Goal: Task Accomplishment & Management: Manage account settings

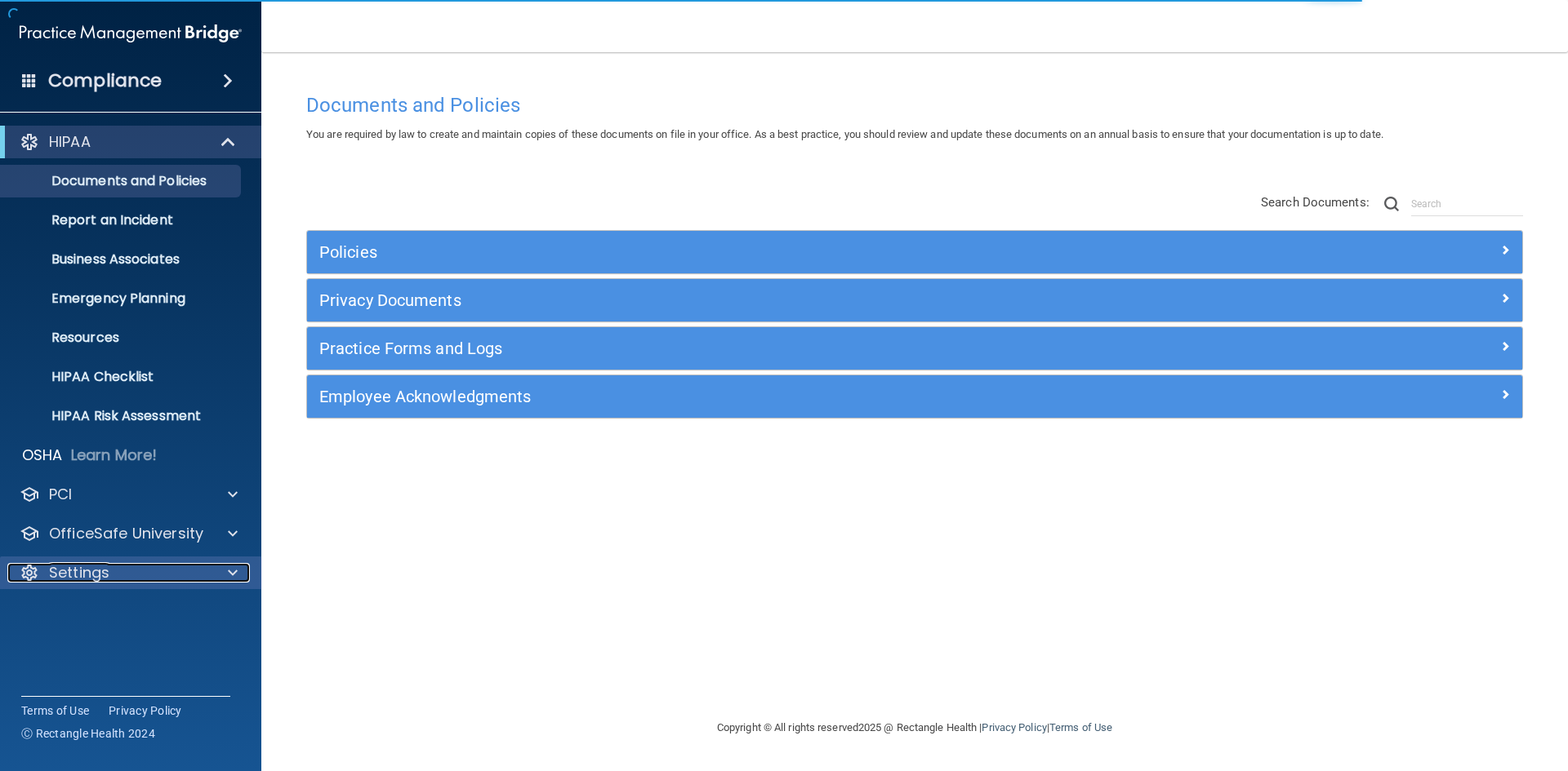
click at [80, 579] on p "Settings" at bounding box center [79, 572] width 60 height 19
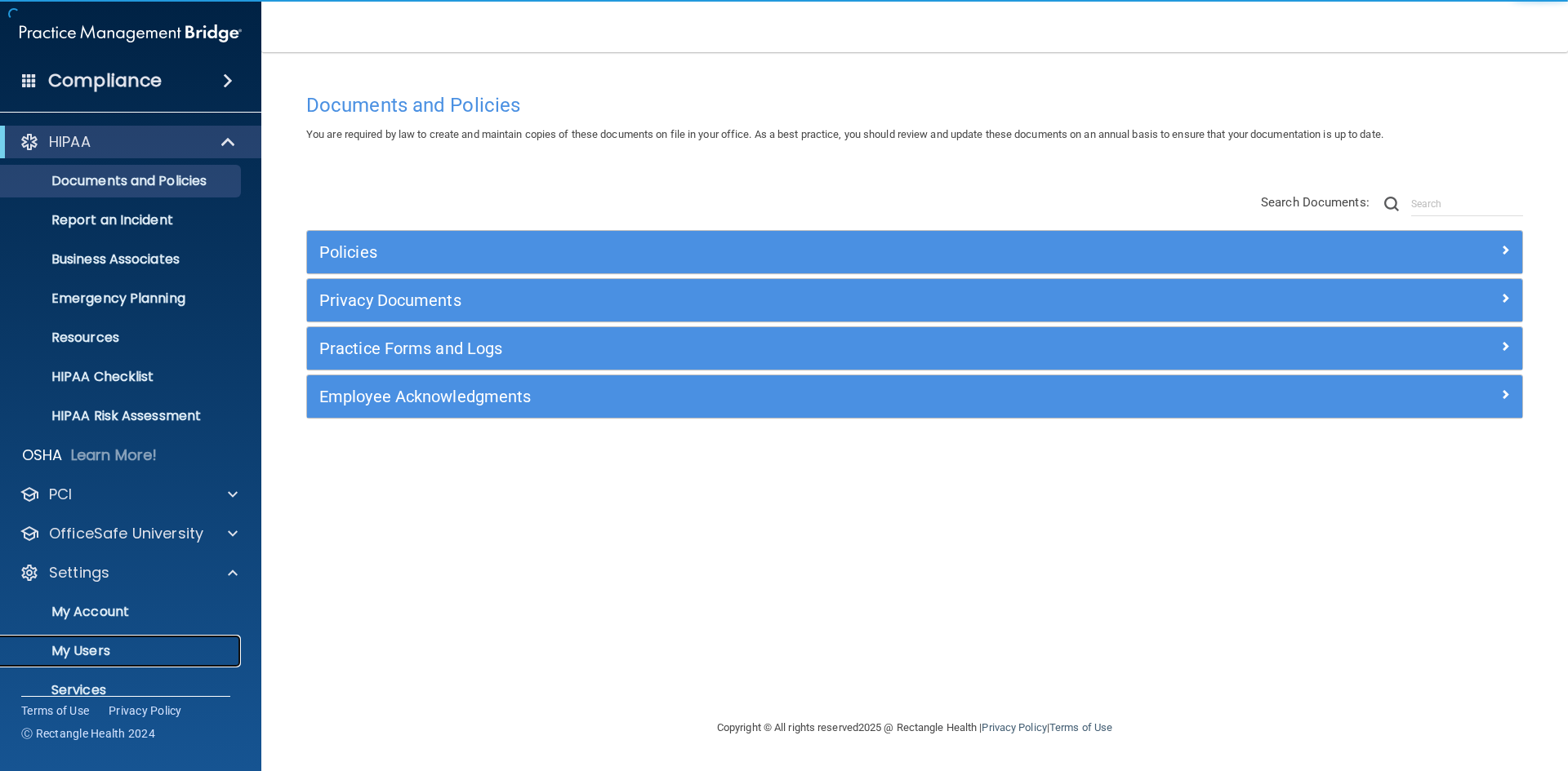
click at [78, 646] on p "My Users" at bounding box center [122, 650] width 223 height 16
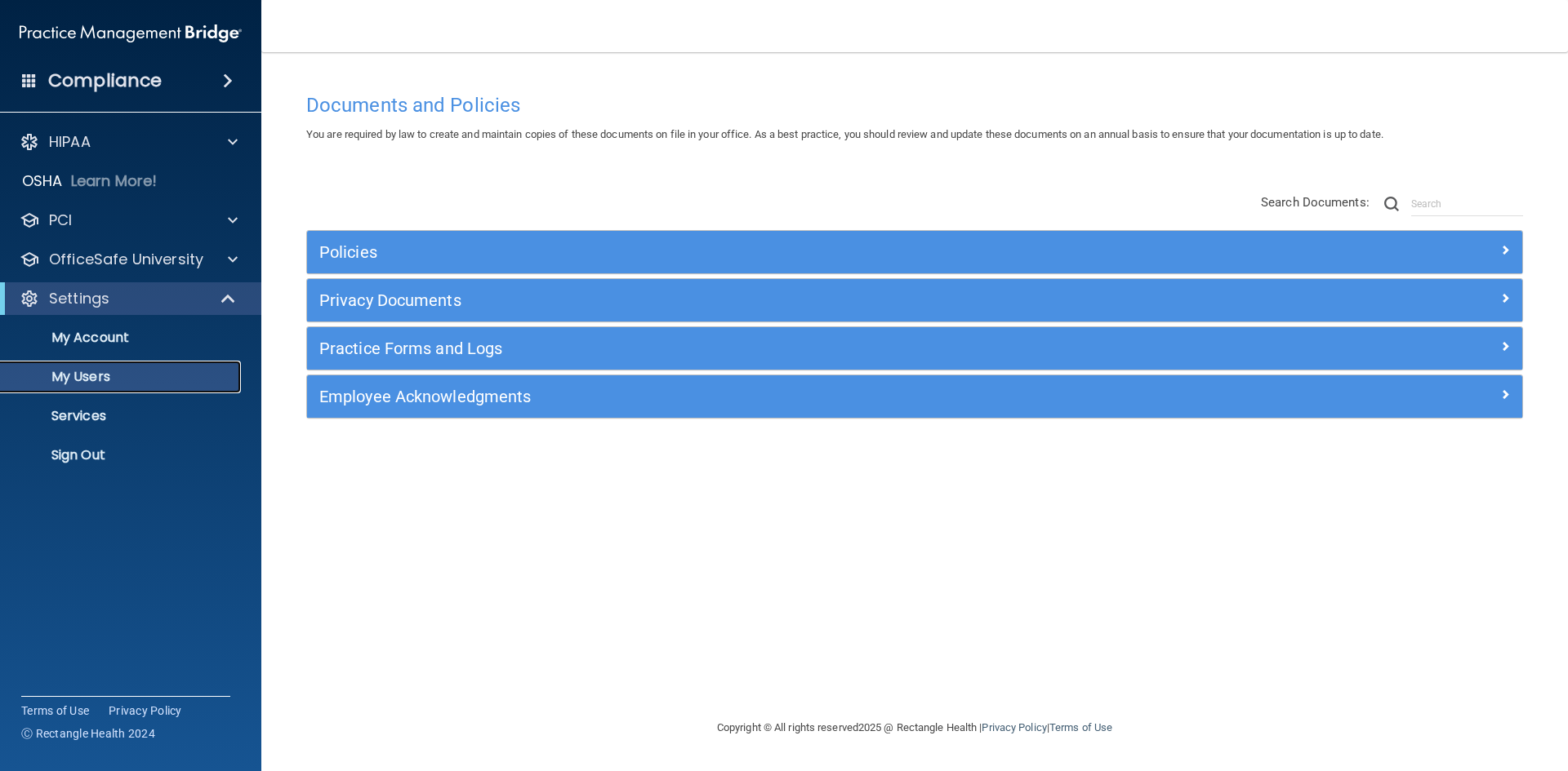
select select "20"
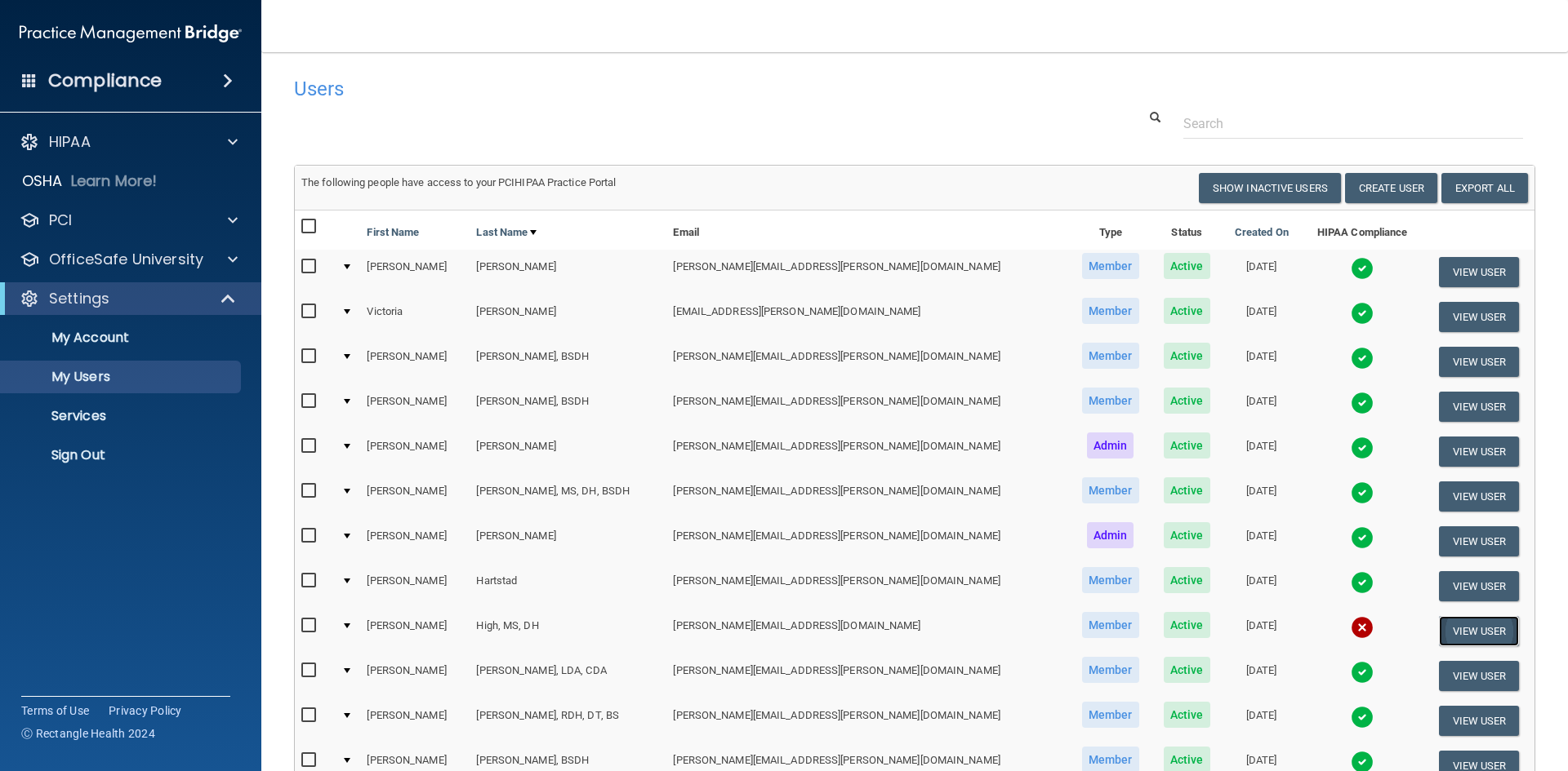
click at [1474, 626] on button "View User" at bounding box center [1479, 631] width 80 height 30
